Goal: Information Seeking & Learning: Learn about a topic

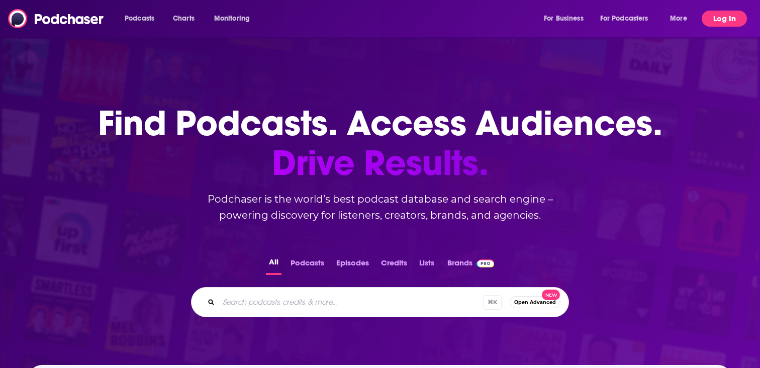
click at [722, 22] on button "Log In" at bounding box center [724, 19] width 45 height 16
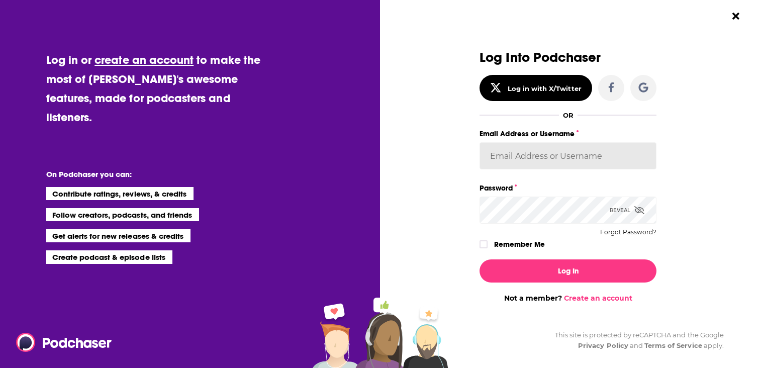
type input "[EMAIL_ADDRESS][DOMAIN_NAME]"
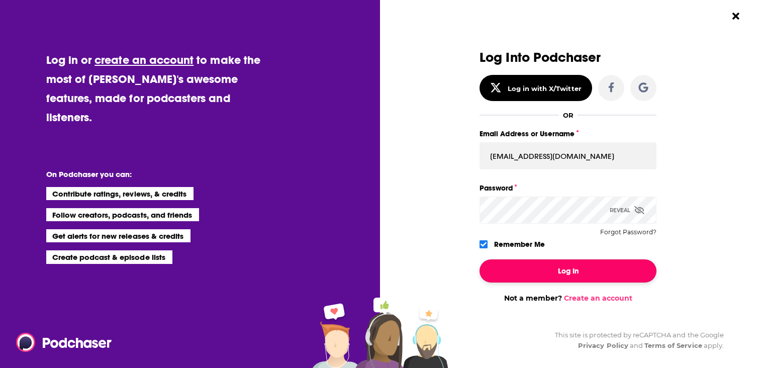
click at [507, 272] on button "Log In" at bounding box center [568, 270] width 177 height 23
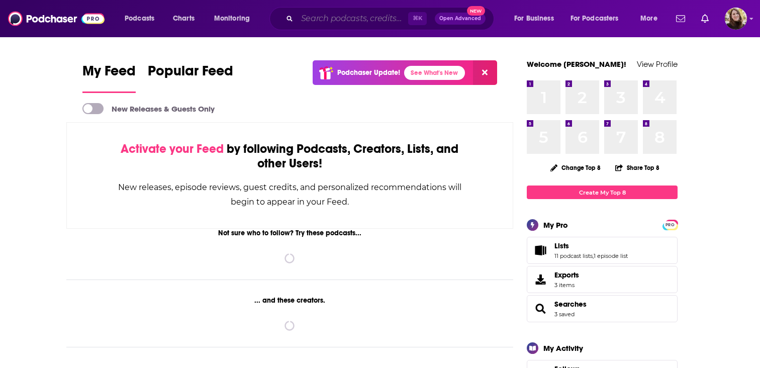
click at [316, 18] on input "Search podcasts, credits, & more..." at bounding box center [352, 19] width 111 height 16
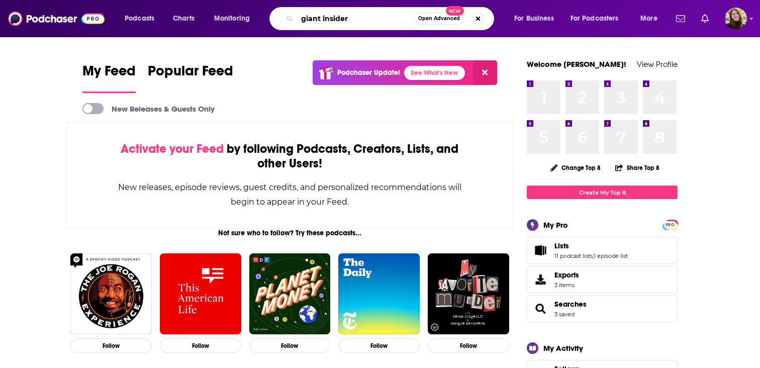
type input "giant insider"
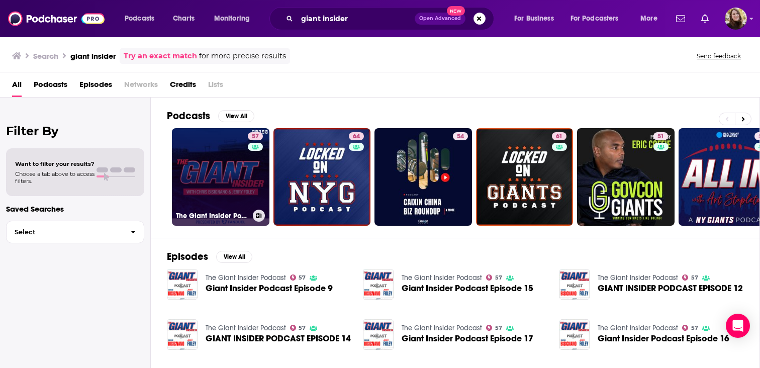
click at [203, 169] on link "57 The Giant Insider Podcast" at bounding box center [221, 177] width 98 height 98
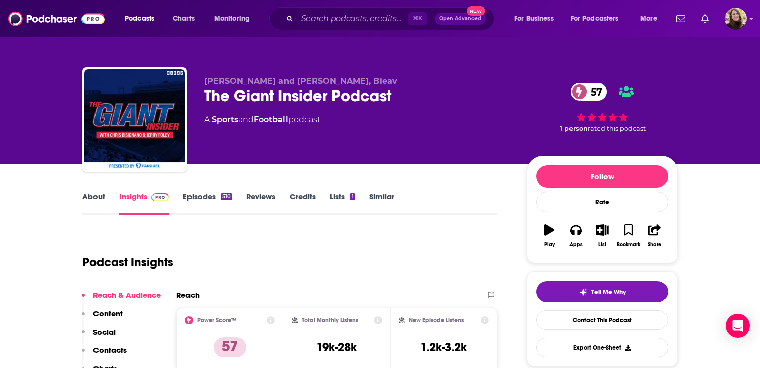
click at [353, 257] on div "Podcast Insights" at bounding box center [285, 256] width 407 height 51
